Goal: Information Seeking & Learning: Learn about a topic

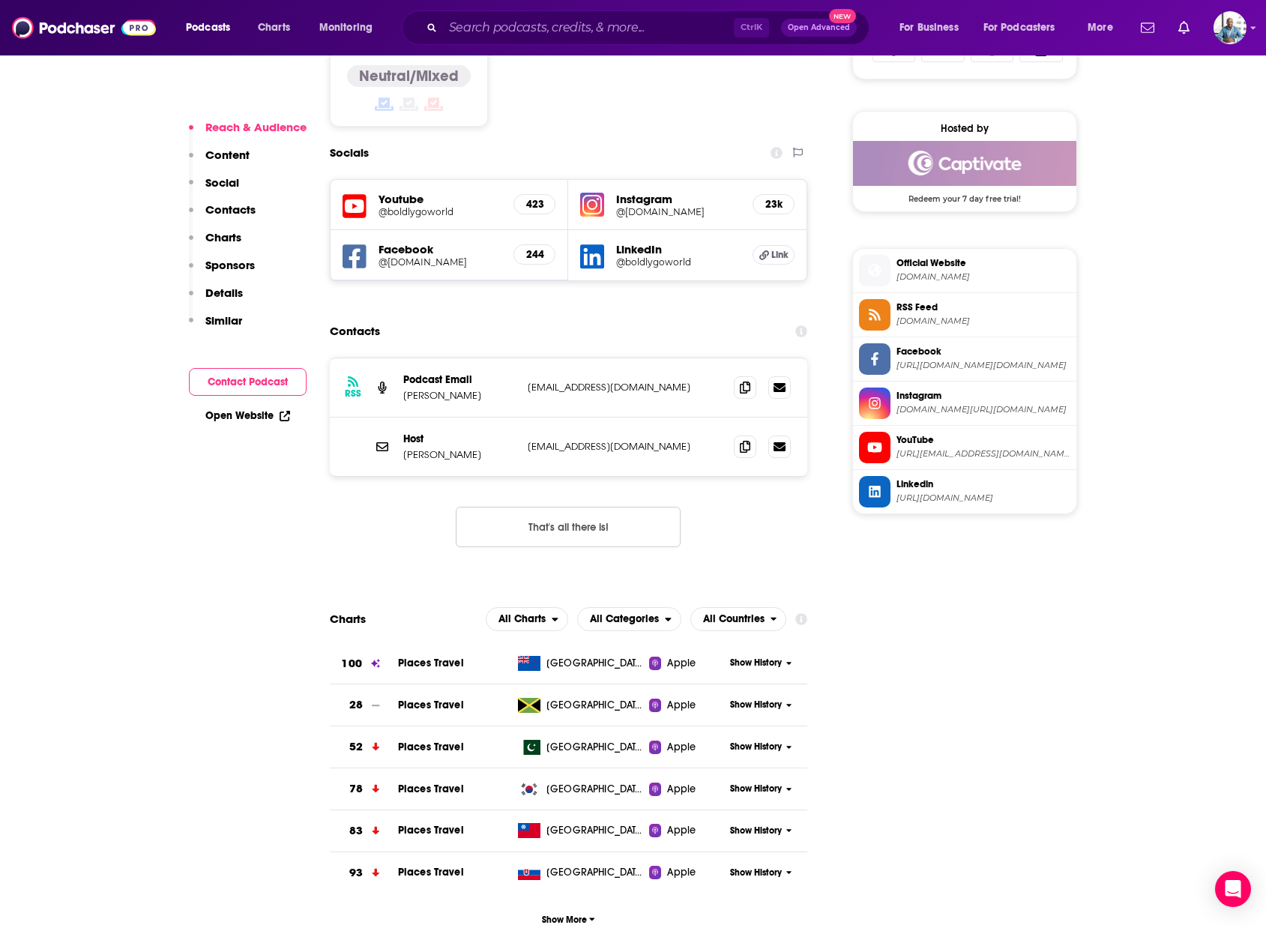
scroll to position [1274, 0]
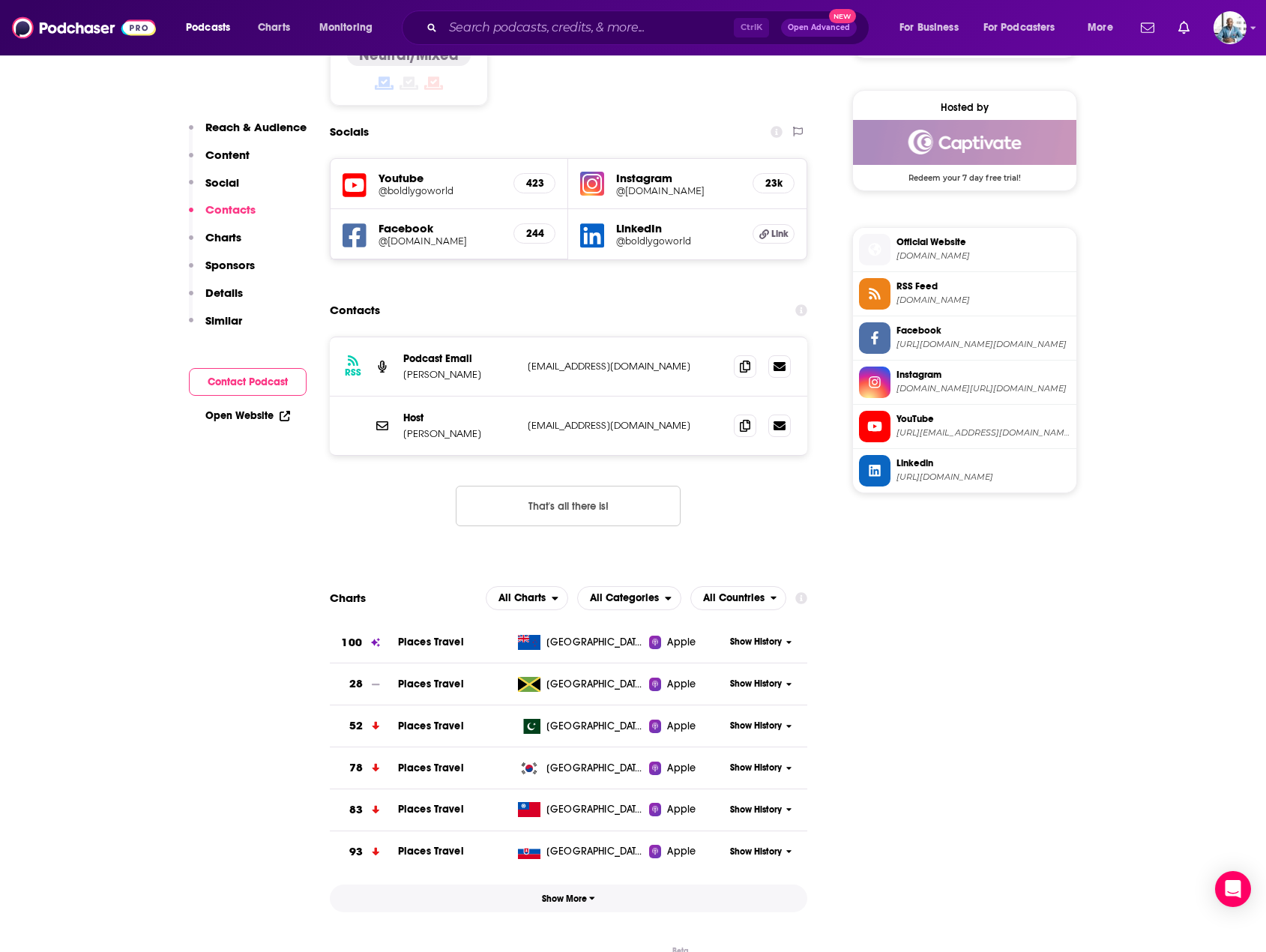
click at [573, 884] on button "Show More" at bounding box center [568, 898] width 478 height 28
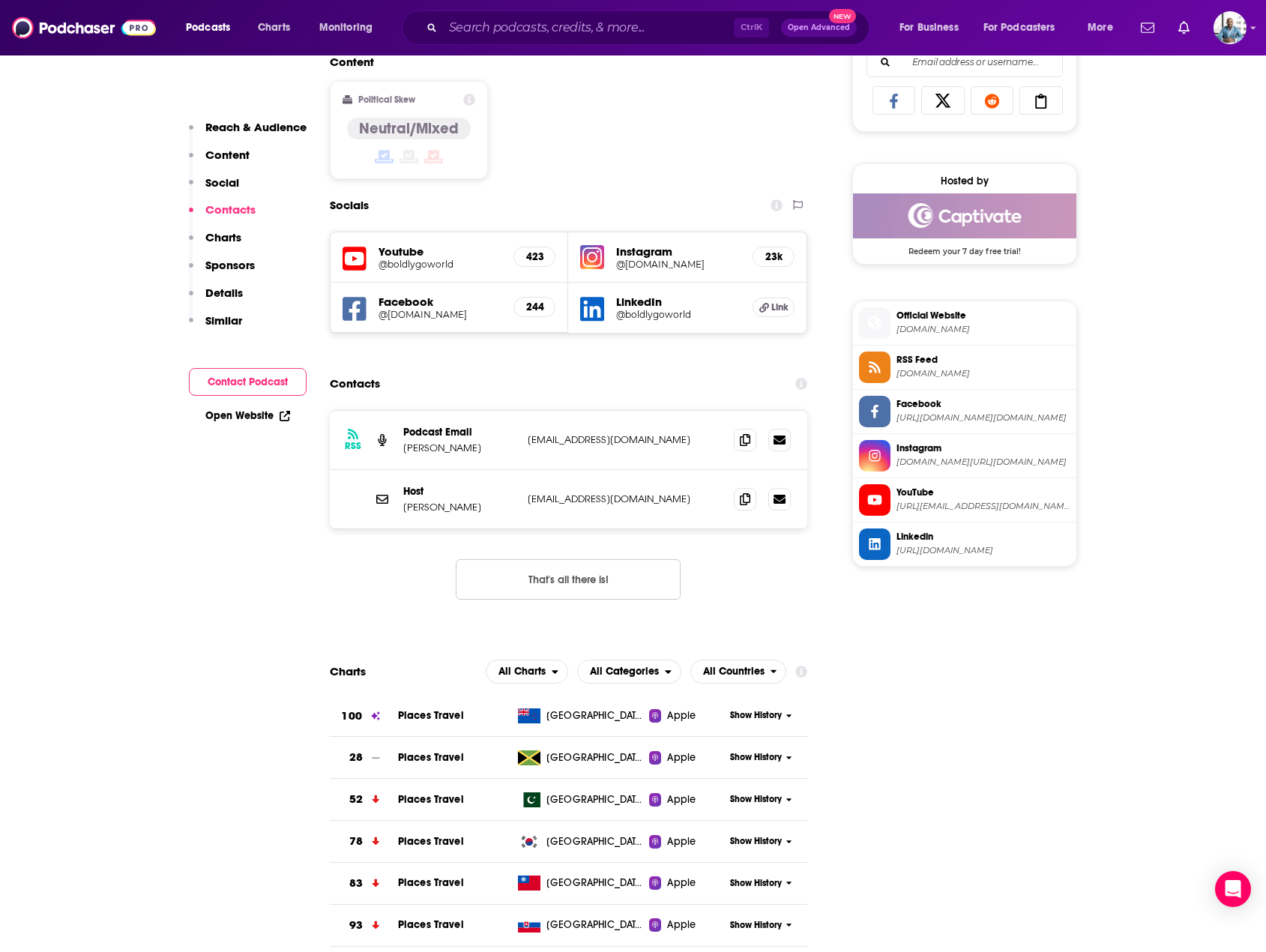
scroll to position [1199, 0]
